Goal: Information Seeking & Learning: Check status

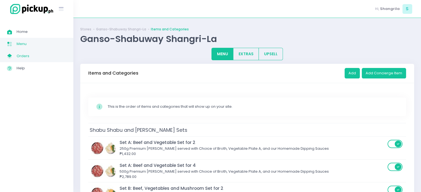
click at [32, 53] on span "Orders" at bounding box center [42, 56] width 50 height 7
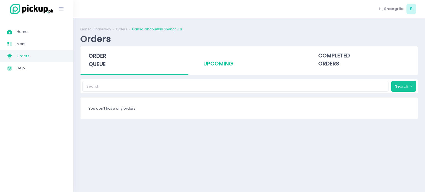
click at [215, 71] on div "upcoming" at bounding box center [249, 59] width 108 height 27
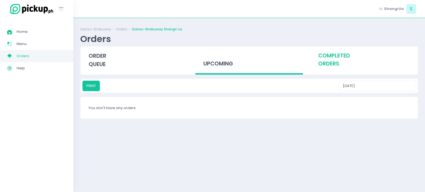
click at [331, 62] on div "completed orders" at bounding box center [364, 59] width 108 height 27
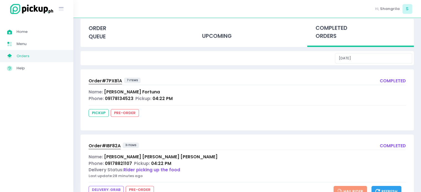
scroll to position [54, 0]
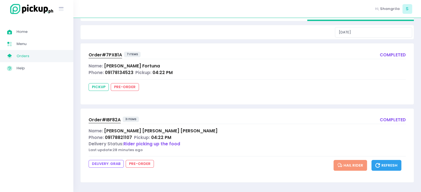
click at [165, 144] on span "Rider picking up the food" at bounding box center [151, 144] width 57 height 6
click at [182, 128] on div "Name: [PERSON_NAME]" at bounding box center [247, 131] width 317 height 6
click at [108, 119] on span "Order# IBF82A" at bounding box center [105, 120] width 32 height 6
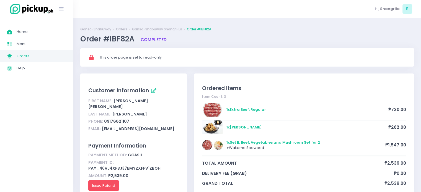
click at [30, 55] on span "Orders" at bounding box center [42, 56] width 50 height 7
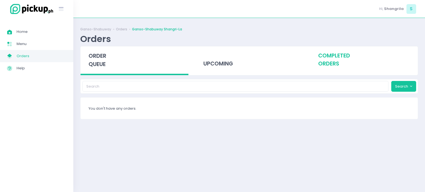
click at [342, 64] on div "completed orders" at bounding box center [364, 59] width 108 height 27
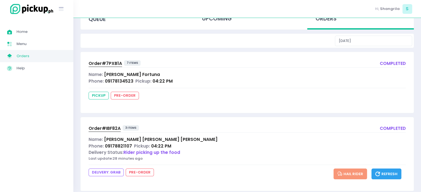
scroll to position [54, 0]
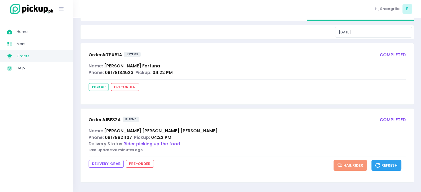
click at [95, 135] on span "Phone:" at bounding box center [96, 138] width 15 height 6
click at [384, 165] on span "Refresh" at bounding box center [386, 165] width 22 height 5
click at [386, 164] on span "Refresh" at bounding box center [386, 165] width 22 height 5
click at [387, 161] on button "Refresh" at bounding box center [386, 165] width 30 height 11
click at [394, 164] on span "Refresh" at bounding box center [386, 165] width 22 height 5
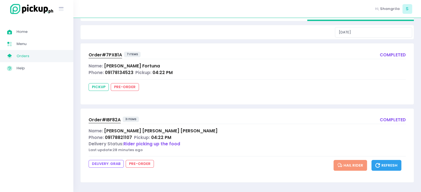
click at [391, 163] on span "Refresh" at bounding box center [386, 165] width 22 height 5
click at [290, 141] on div "Delivery Status: Rider picking up the food" at bounding box center [247, 144] width 317 height 6
click at [382, 166] on span "Refresh" at bounding box center [386, 165] width 22 height 5
click at [388, 166] on span "Refresh" at bounding box center [386, 165] width 22 height 5
click at [206, 133] on div "Name: [PERSON_NAME]" at bounding box center [247, 131] width 317 height 6
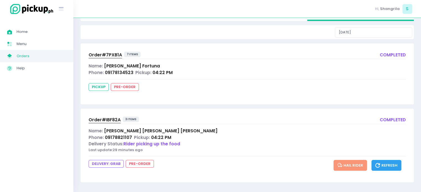
click at [387, 166] on span "Refresh" at bounding box center [386, 165] width 22 height 5
click at [314, 128] on div "Name: [PERSON_NAME]" at bounding box center [247, 131] width 317 height 6
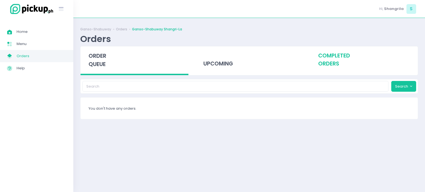
click at [324, 65] on div "completed orders" at bounding box center [364, 59] width 108 height 27
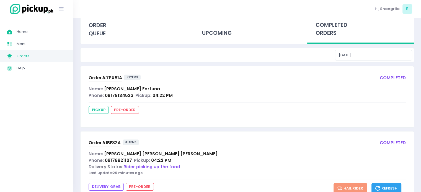
scroll to position [54, 0]
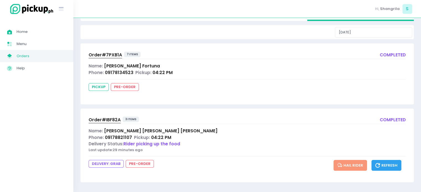
click at [268, 145] on div "Delivery Status: Rider picking up the food" at bounding box center [247, 144] width 317 height 6
click at [158, 144] on span "Rider picking up the food" at bounding box center [151, 144] width 57 height 6
